Goal: Task Accomplishment & Management: Manage account settings

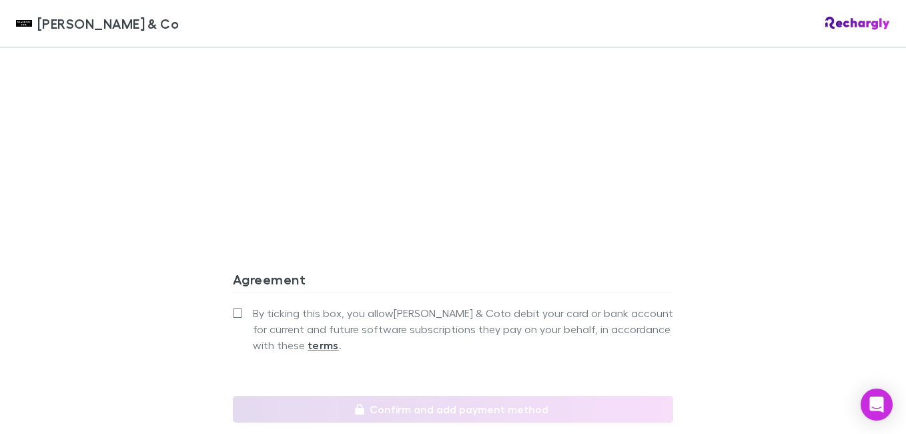
scroll to position [1201, 0]
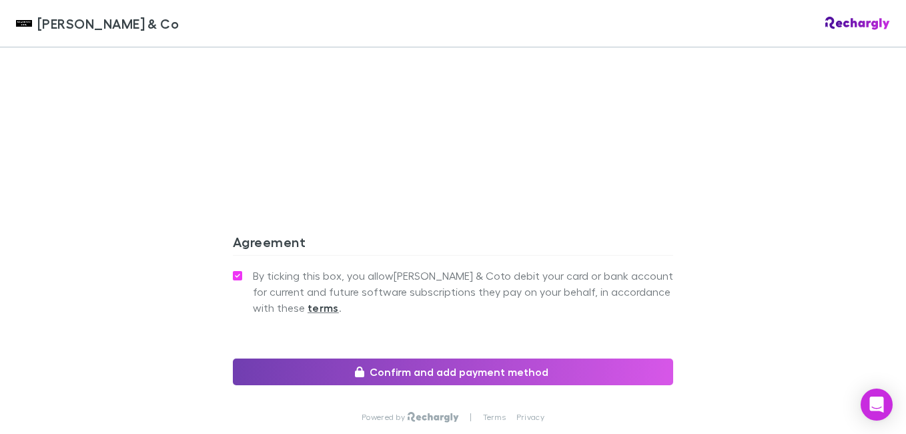
click at [474, 358] on button "Confirm and add payment method" at bounding box center [453, 371] width 440 height 27
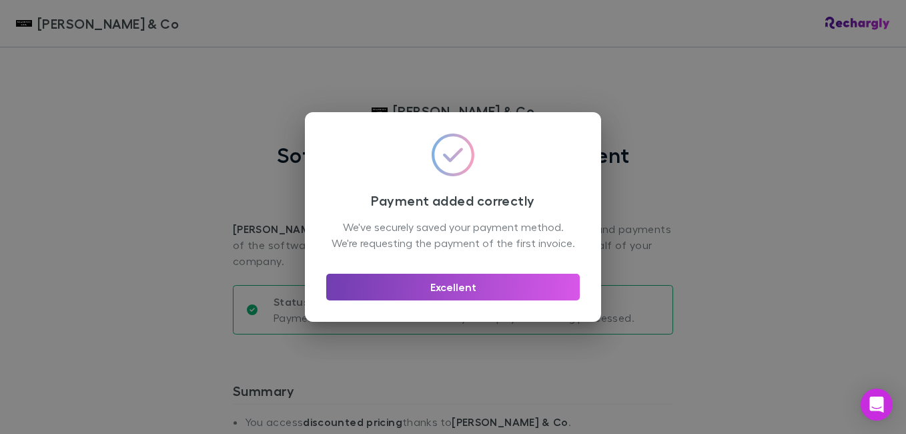
click at [484, 294] on button "Excellent" at bounding box center [453, 287] width 254 height 27
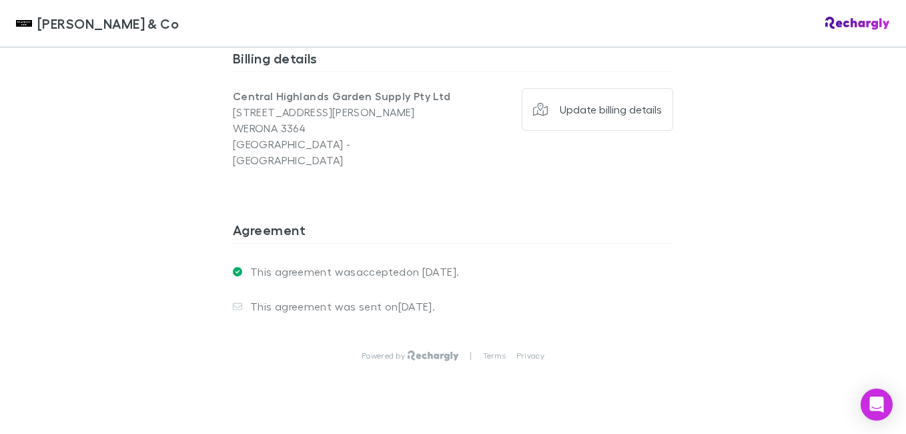
scroll to position [1058, 0]
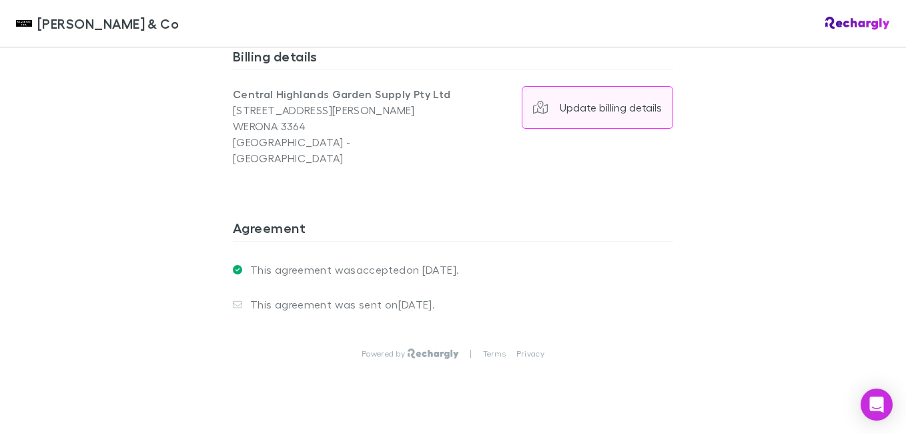
click at [609, 101] on div "Update billing details" at bounding box center [611, 107] width 102 height 13
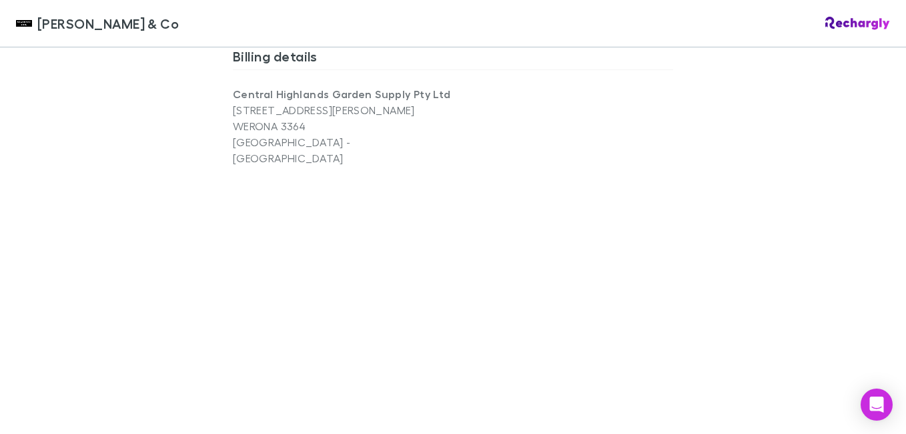
scroll to position [1124, 0]
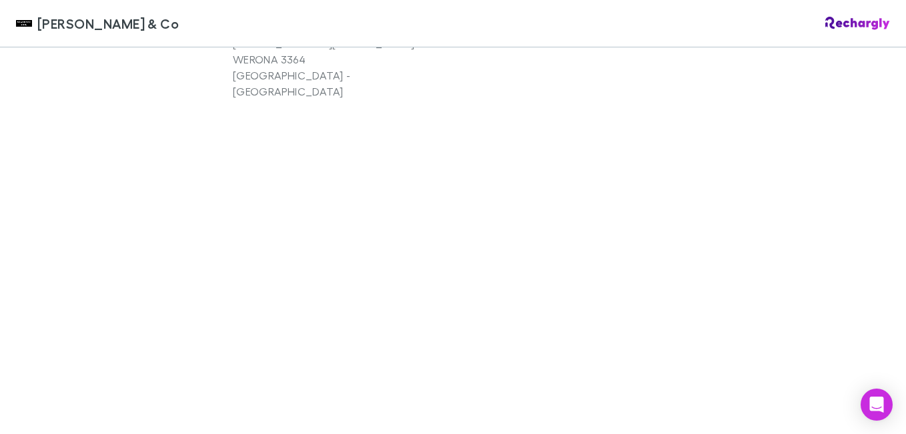
click at [740, 265] on div "Shaddock & Co Shaddock & Co Software subscriptions agreement Shaddock & Co has …" at bounding box center [453, 217] width 906 height 434
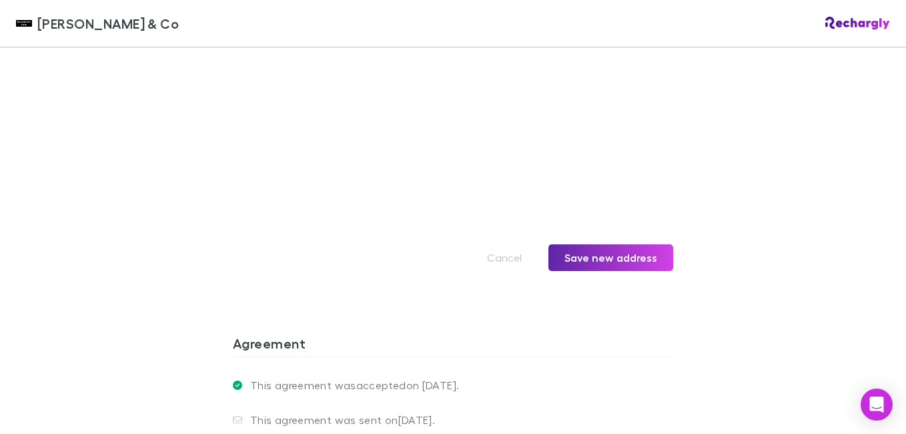
scroll to position [1325, 0]
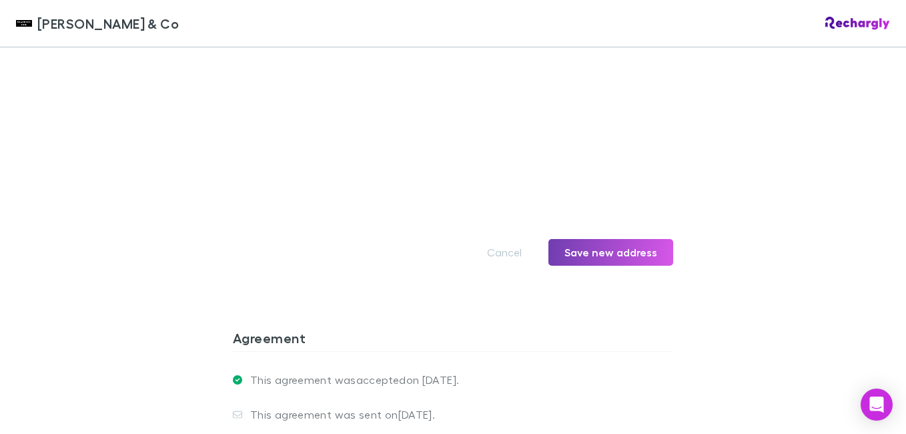
click at [601, 239] on button "Save new address" at bounding box center [610, 252] width 125 height 27
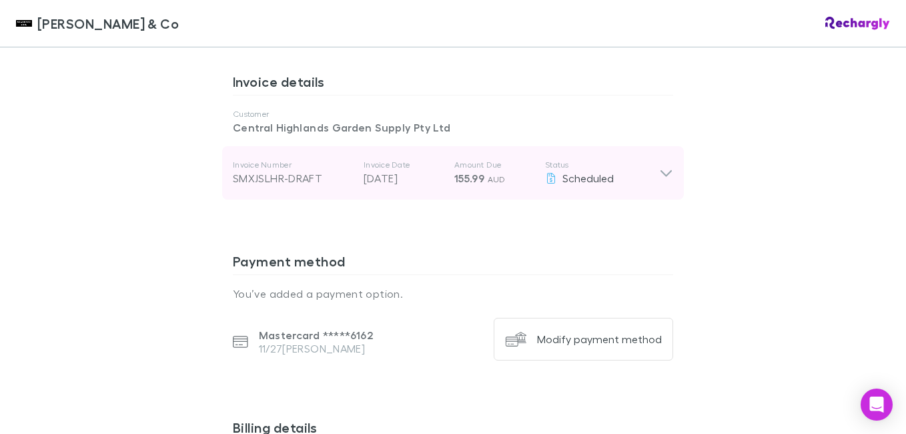
scroll to position [667, 0]
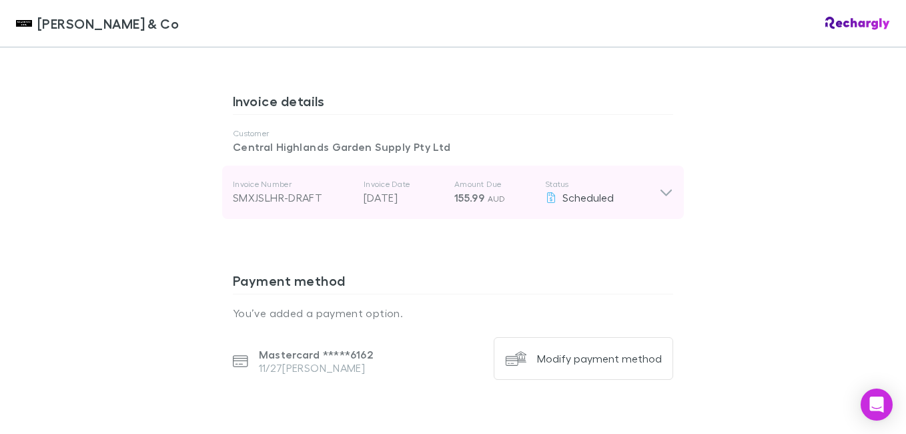
click at [661, 190] on icon at bounding box center [666, 193] width 11 height 7
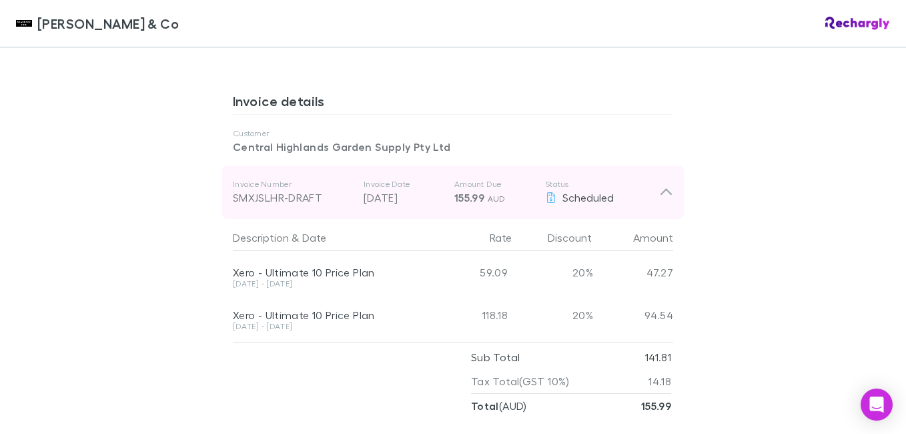
click at [664, 184] on icon at bounding box center [666, 192] width 14 height 16
